Goal: Task Accomplishment & Management: Use online tool/utility

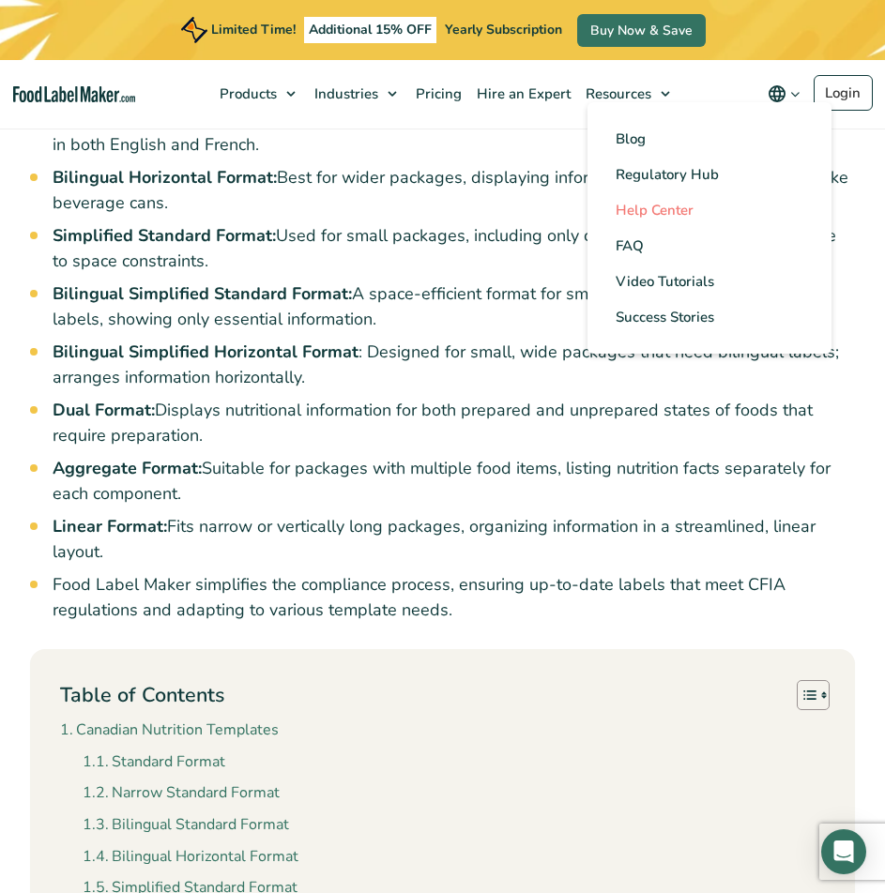
scroll to position [826, 0]
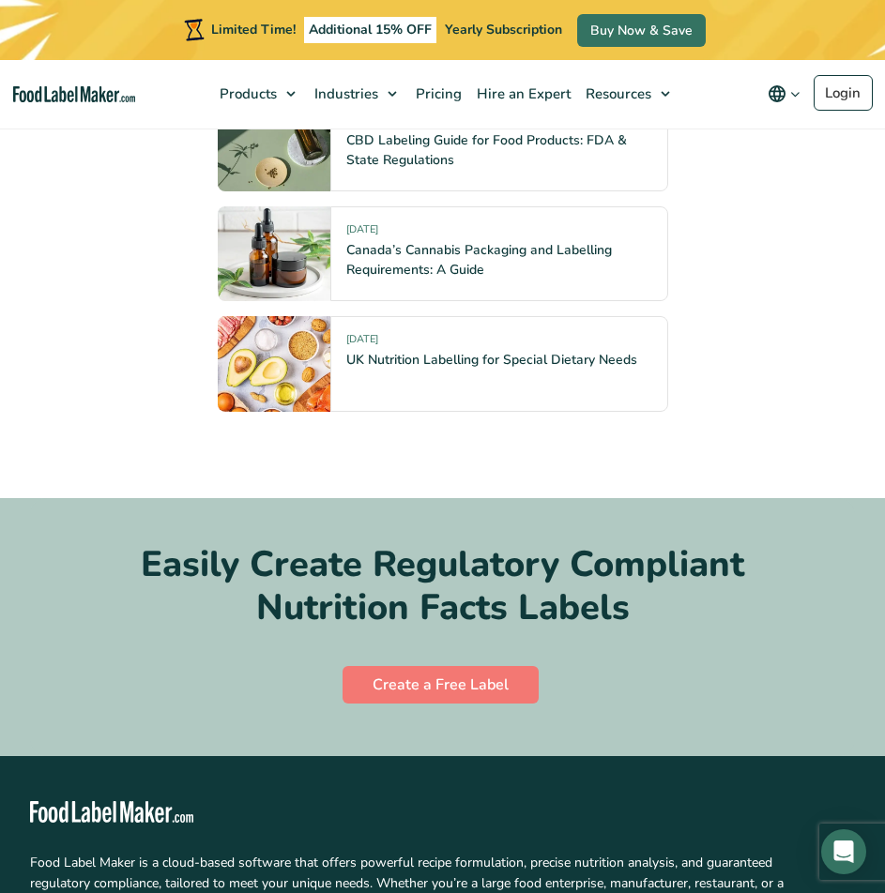
scroll to position [9380, 0]
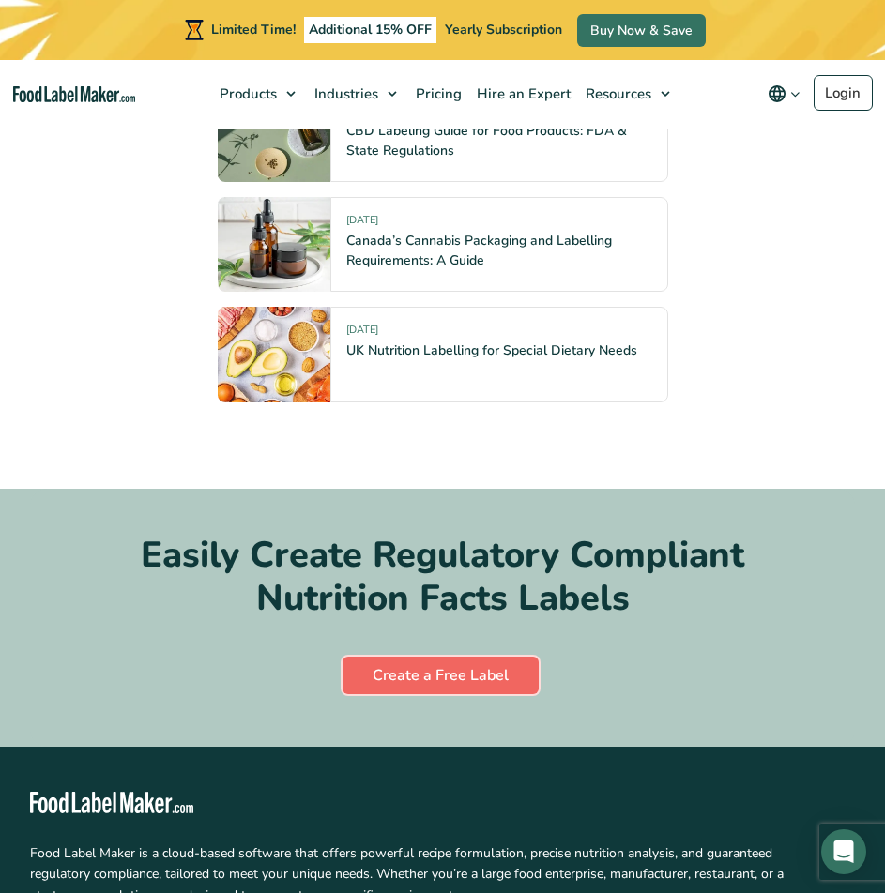
click at [463, 657] on link "Create a Free Label" at bounding box center [440, 676] width 196 height 38
